Goal: Information Seeking & Learning: Learn about a topic

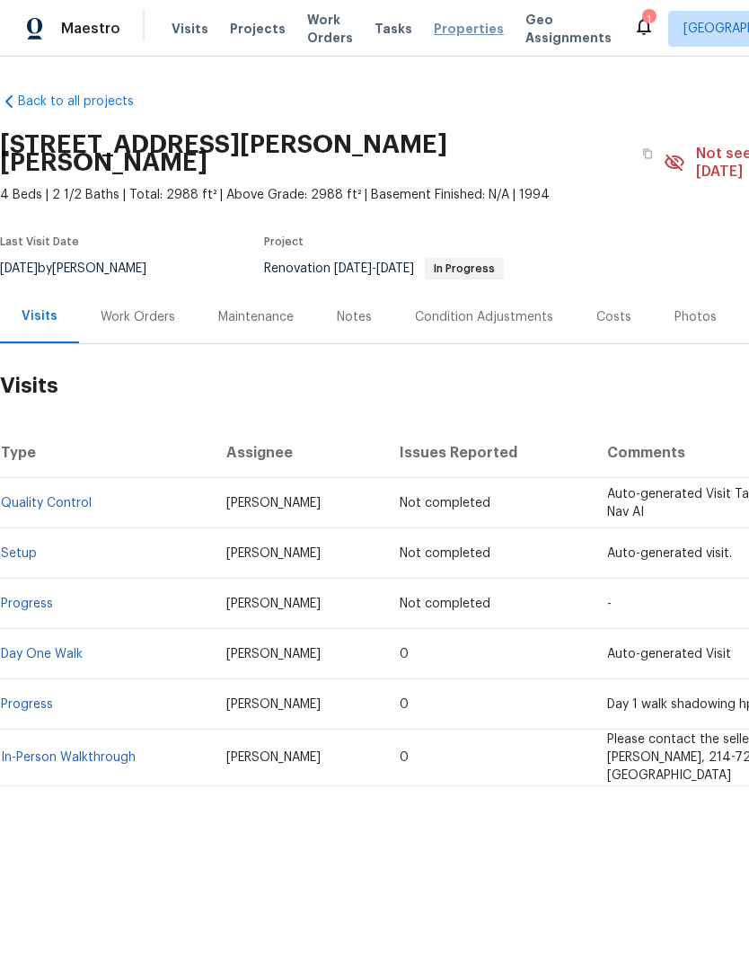
click at [458, 34] on span "Properties" at bounding box center [469, 29] width 70 height 18
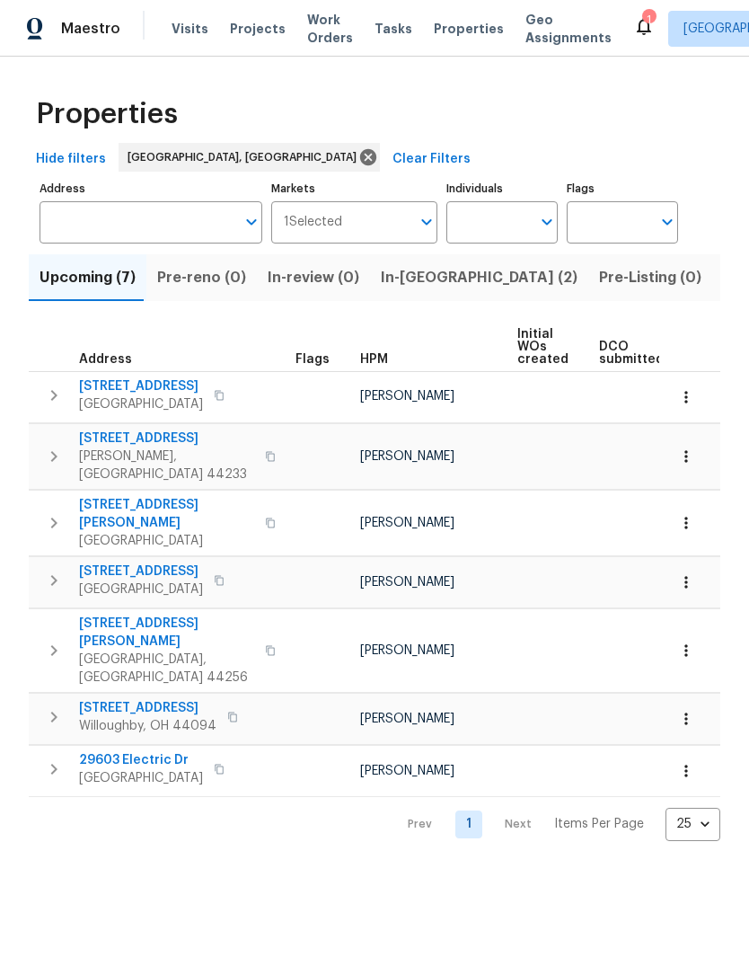
click at [723, 272] on span "Listed (22)" at bounding box center [761, 277] width 76 height 25
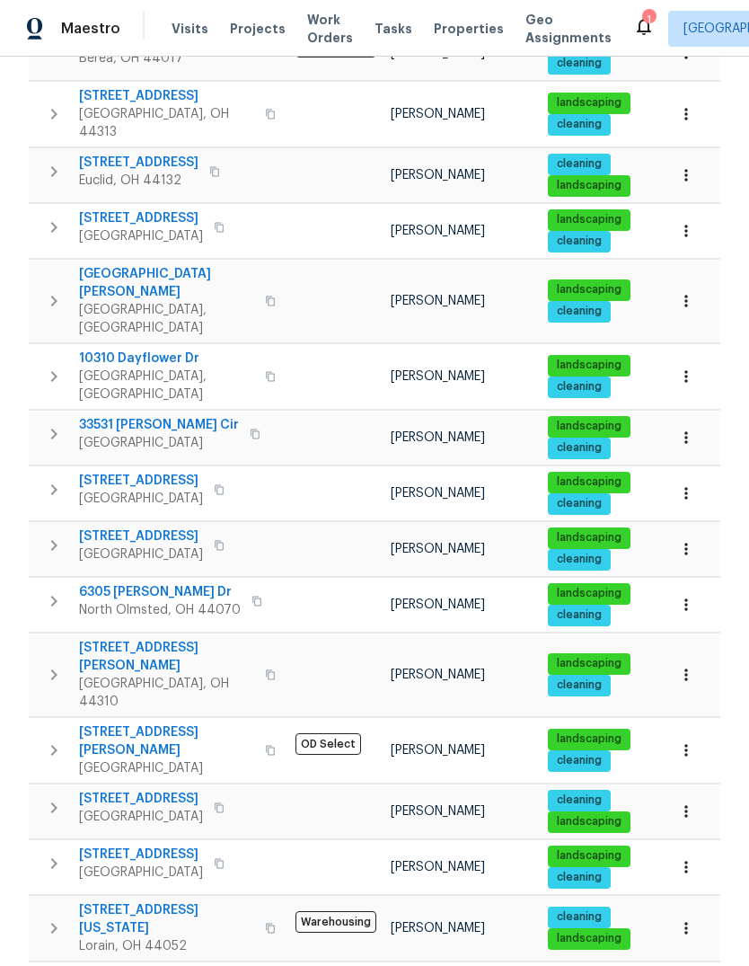
scroll to position [498, 0]
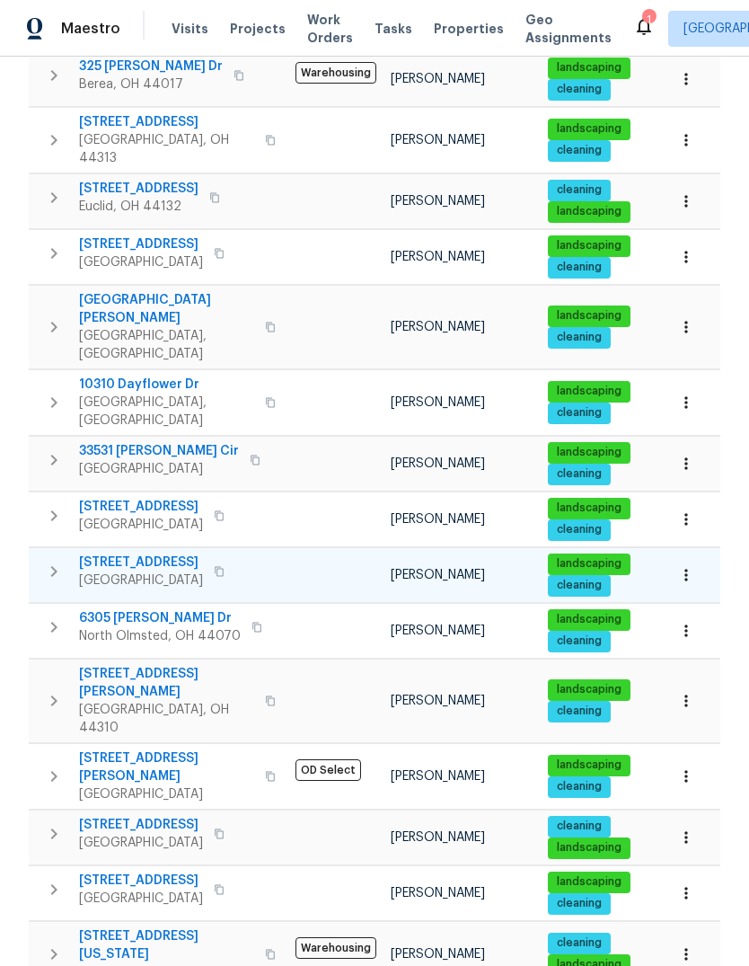
click at [142, 553] on span "2821 Parklane Dr" at bounding box center [141, 562] width 124 height 18
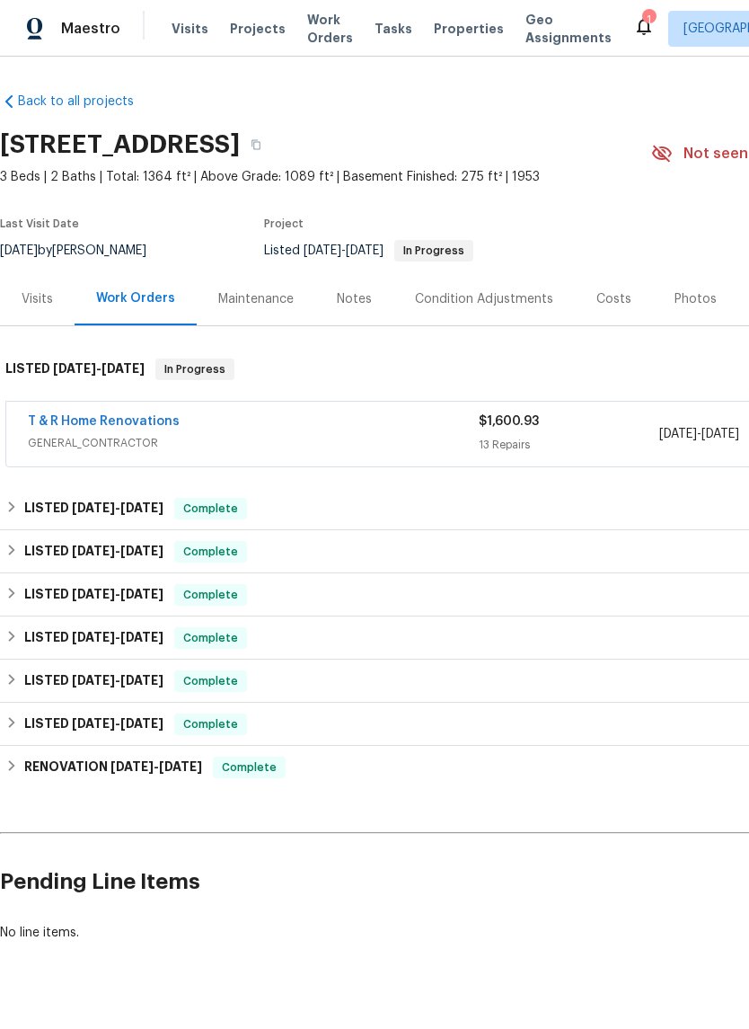
click at [691, 298] on div "Photos" at bounding box center [696, 299] width 42 height 18
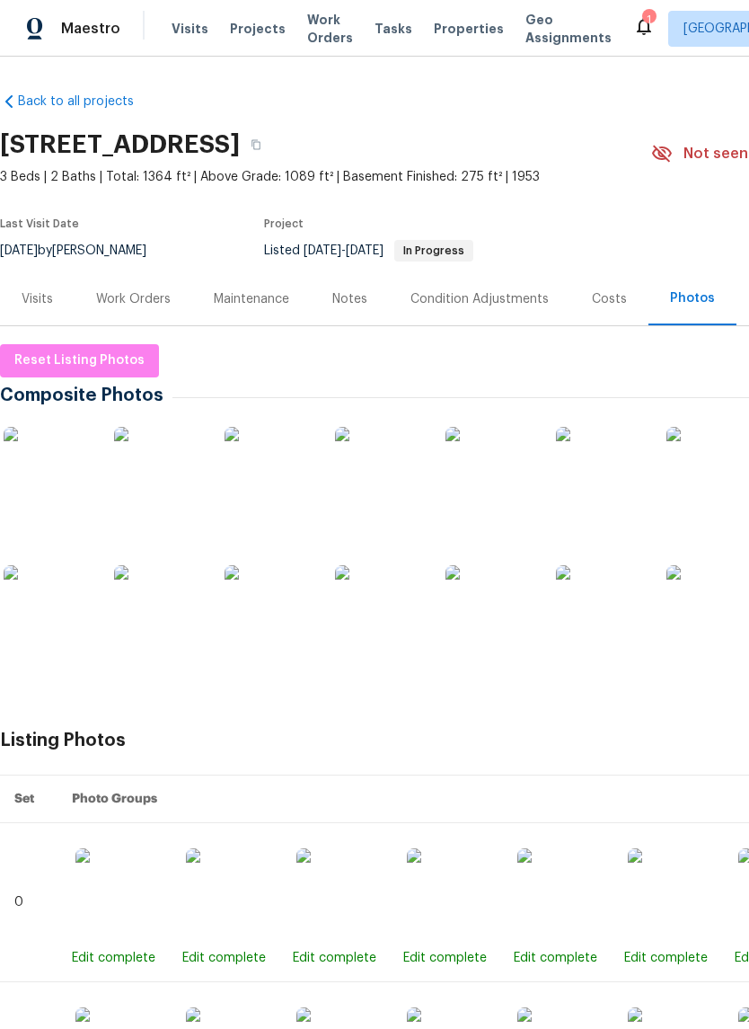
click at [499, 469] on img at bounding box center [491, 472] width 90 height 90
